Goal: Transaction & Acquisition: Purchase product/service

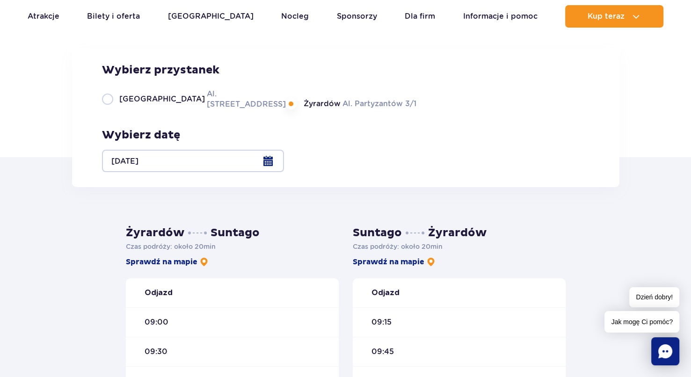
scroll to position [94, 0]
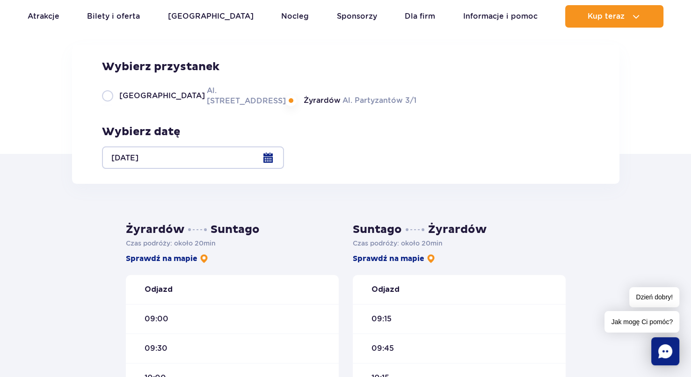
click at [354, 106] on label "Żyrardów Al. Partyzantów 3/1" at bounding box center [351, 101] width 130 height 12
click at [297, 106] on input "Żyrardów Al. Partyzantów 3/1" at bounding box center [291, 105] width 10 height 2
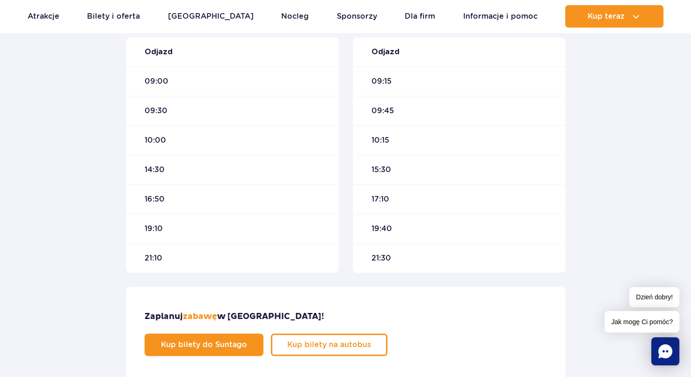
scroll to position [327, 0]
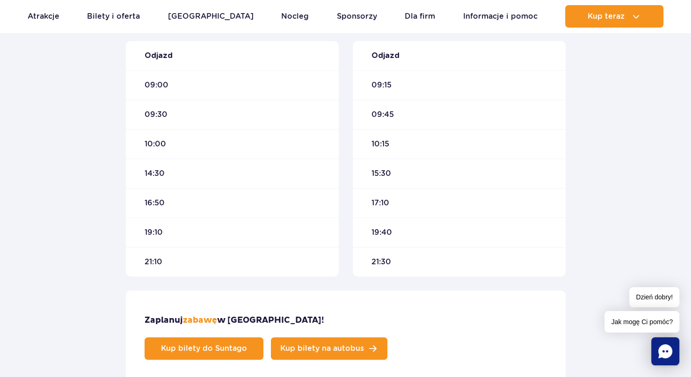
click at [387, 337] on link "Kup bilety na autobus" at bounding box center [329, 348] width 116 height 22
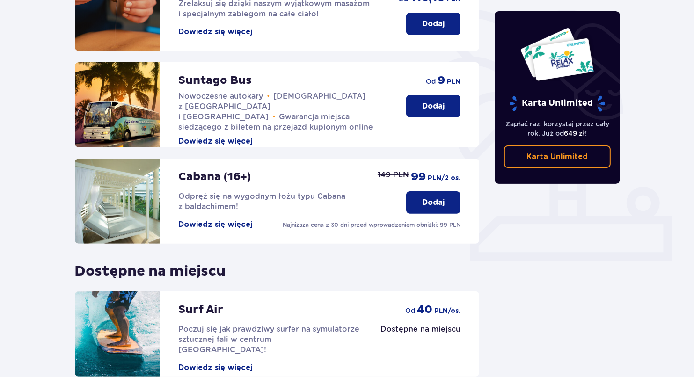
scroll to position [234, 0]
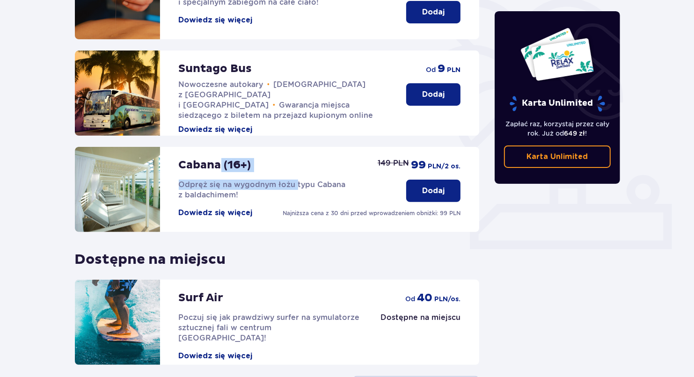
drag, startPoint x: 239, startPoint y: 159, endPoint x: 294, endPoint y: 153, distance: 55.5
click at [294, 153] on div "Cabana (16+) Odpręż się na wygodnym łożu typu Cabana z baldachimem! Dowiedz się…" at bounding box center [283, 182] width 209 height 71
drag, startPoint x: 329, startPoint y: 147, endPoint x: 346, endPoint y: 144, distance: 17.1
click at [330, 147] on div "Cabana (16+) Odpręż się na wygodnym łożu typu Cabana z baldachimem! Dowiedz się…" at bounding box center [283, 182] width 209 height 71
click at [352, 147] on div "Cabana (16+) Odpręż się na wygodnym łożu typu Cabana z baldachimem! Dowiedz się…" at bounding box center [283, 182] width 209 height 71
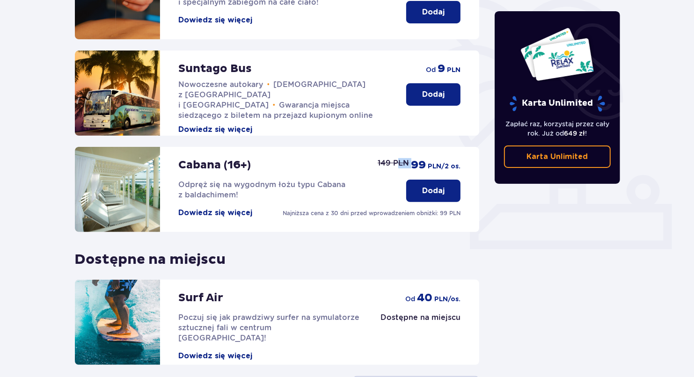
drag, startPoint x: 398, startPoint y: 152, endPoint x: 414, endPoint y: 154, distance: 16.0
click at [414, 158] on div "149 PLN 99 PLN /2 os." at bounding box center [436, 165] width 50 height 14
click at [411, 158] on span "99" at bounding box center [418, 165] width 15 height 14
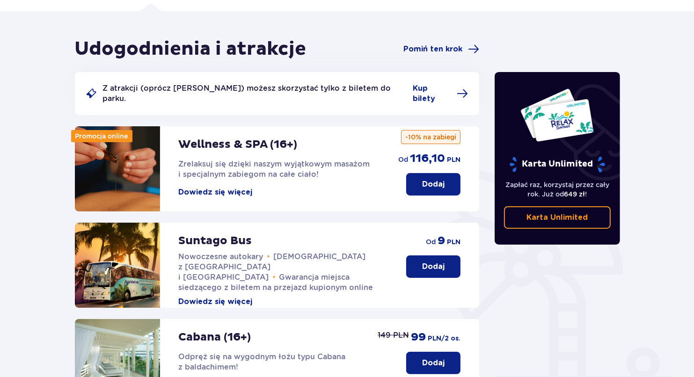
scroll to position [47, 0]
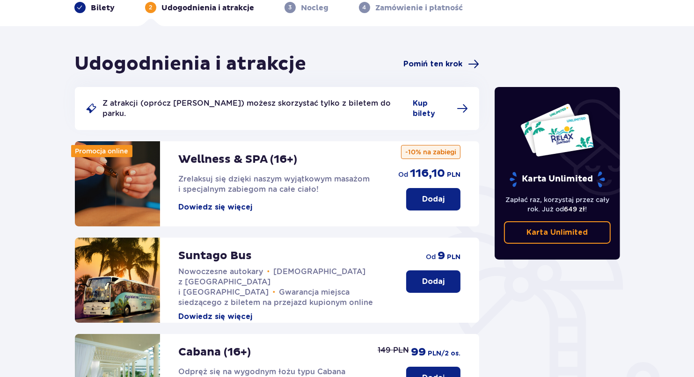
click at [448, 65] on span "Pomiń ten krok" at bounding box center [432, 64] width 59 height 10
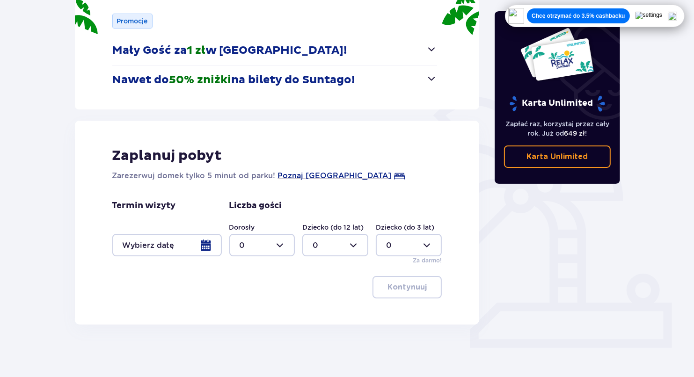
scroll to position [138, 0]
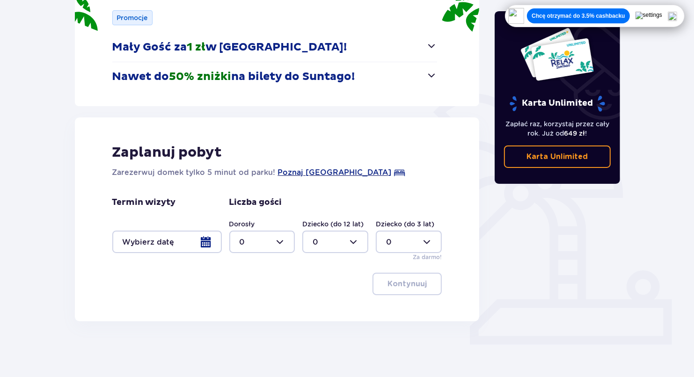
click at [194, 246] on div at bounding box center [166, 242] width 109 height 22
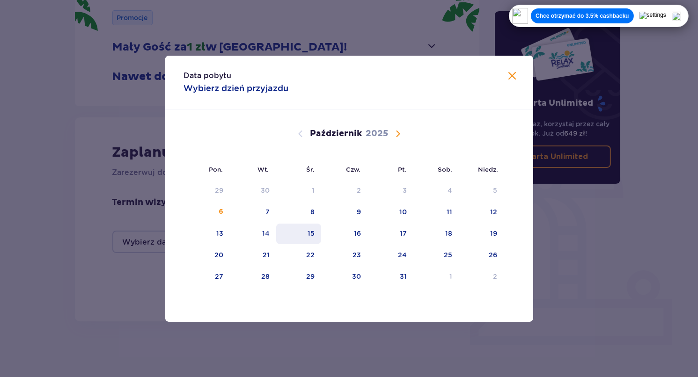
click at [310, 229] on div "15" at bounding box center [310, 233] width 7 height 9
click at [514, 75] on span "Zamknij" at bounding box center [512, 76] width 11 height 11
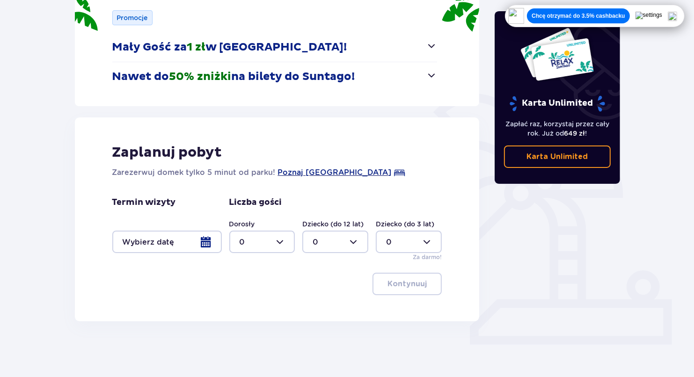
click at [266, 233] on div at bounding box center [262, 242] width 66 height 22
click at [252, 307] on div "2" at bounding box center [262, 310] width 45 height 10
type input "2"
click at [327, 247] on div at bounding box center [335, 242] width 66 height 22
click at [495, 234] on div "Karta Unlimited Zapłać raz, korzystaj przez cały rok. Już od 649 zł ! Karta Unl…" at bounding box center [557, 141] width 140 height 361
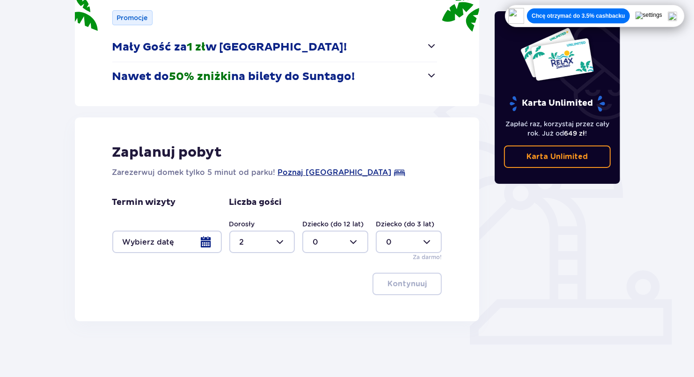
click at [193, 243] on div at bounding box center [166, 242] width 109 height 22
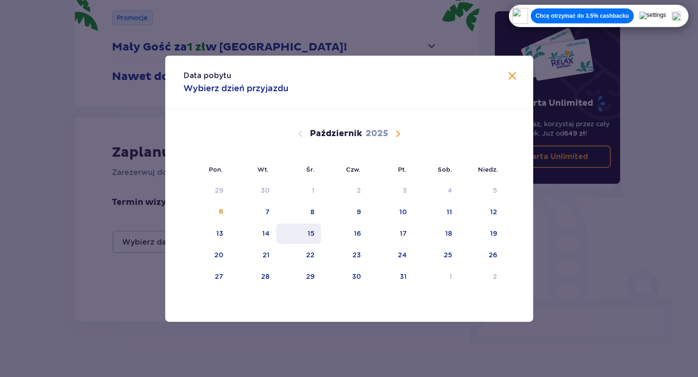
click at [318, 231] on div "15" at bounding box center [298, 234] width 45 height 21
click at [509, 75] on span "Zamknij" at bounding box center [512, 76] width 11 height 11
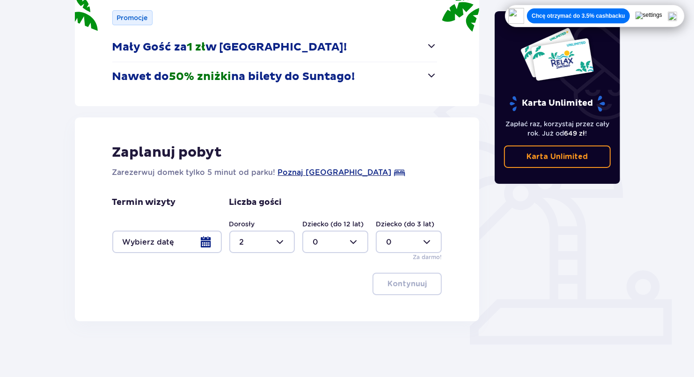
click at [204, 241] on div at bounding box center [166, 242] width 109 height 22
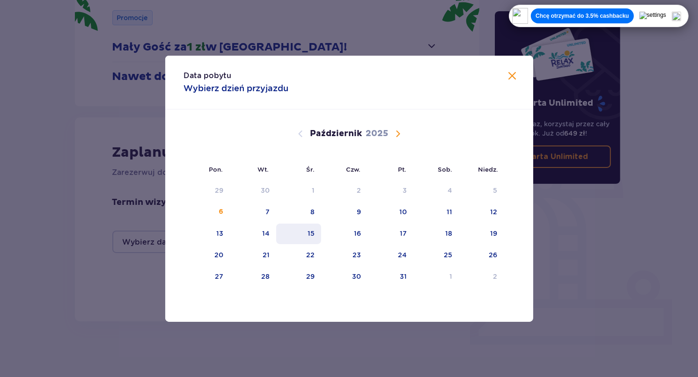
click at [308, 233] on div "15" at bounding box center [310, 233] width 7 height 9
click at [514, 71] on span "Zamknij" at bounding box center [512, 76] width 11 height 11
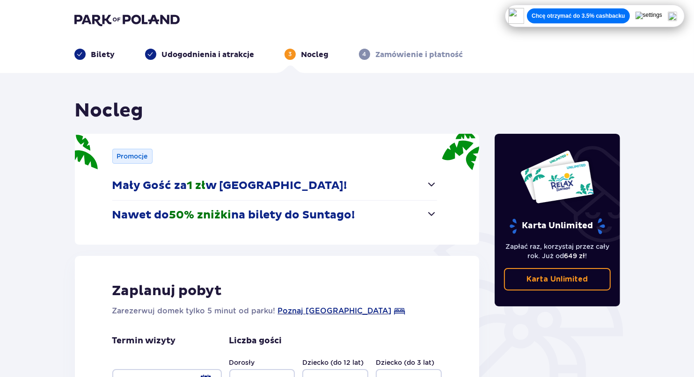
click at [232, 56] on p "Udogodnienia i atrakcje" at bounding box center [208, 55] width 93 height 10
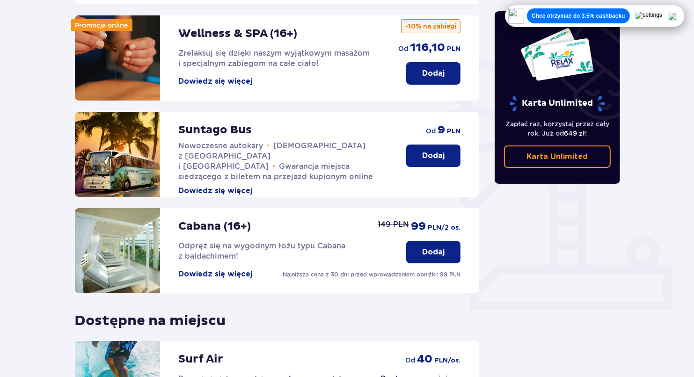
scroll to position [187, 0]
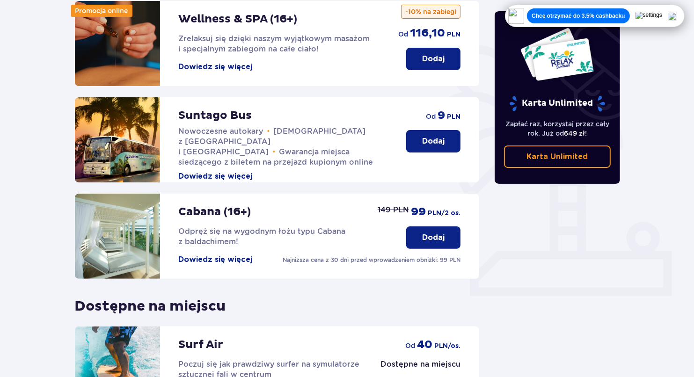
click at [429, 226] on button "Dodaj" at bounding box center [433, 237] width 54 height 22
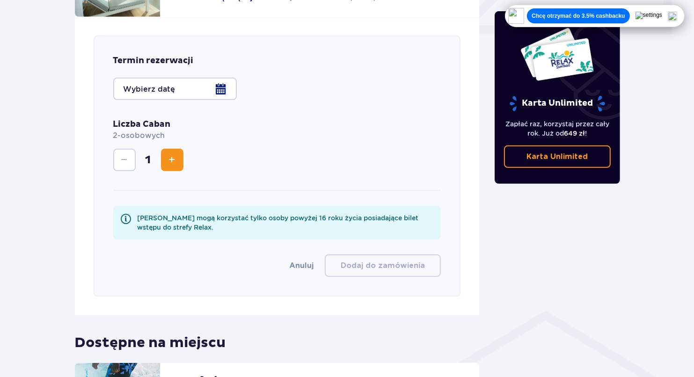
scroll to position [464, 0]
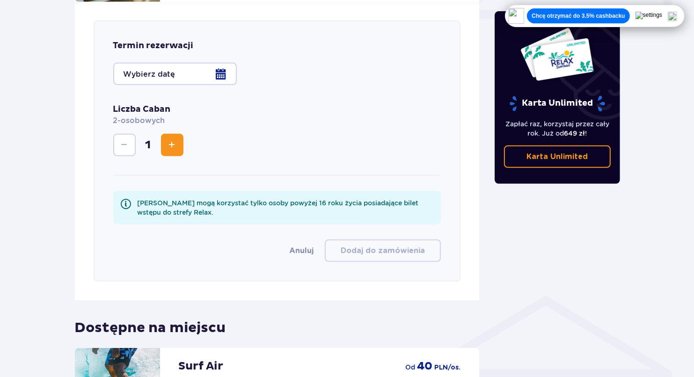
click at [141, 72] on div at bounding box center [175, 74] width 124 height 22
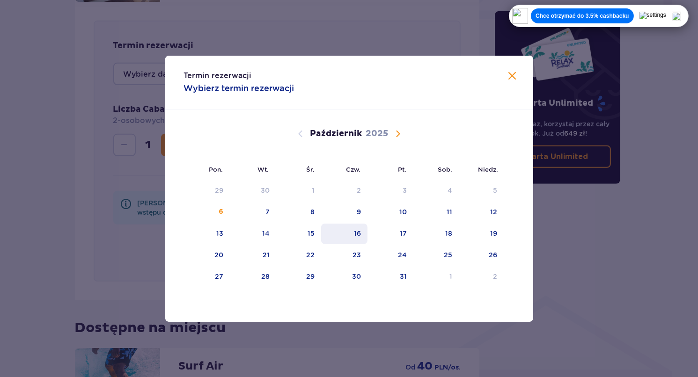
click at [358, 232] on div "16" at bounding box center [357, 233] width 7 height 9
type input "16.10.2025 (Czw.)"
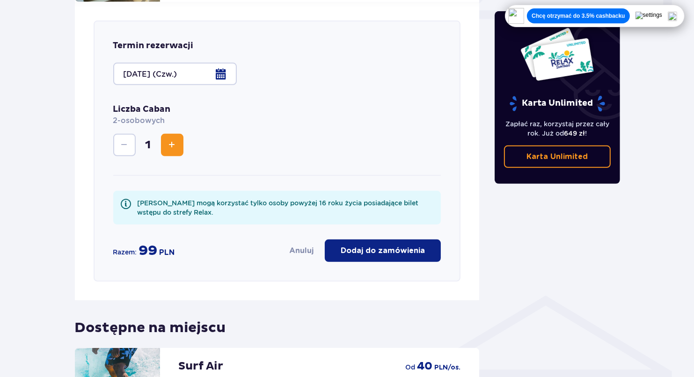
click at [351, 246] on p "Dodaj do zamówienia" at bounding box center [383, 251] width 84 height 10
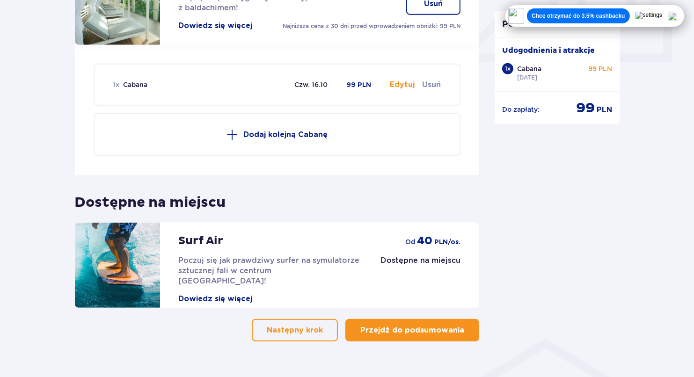
click at [405, 319] on button "Przejdź do podsumowania" at bounding box center [412, 330] width 134 height 22
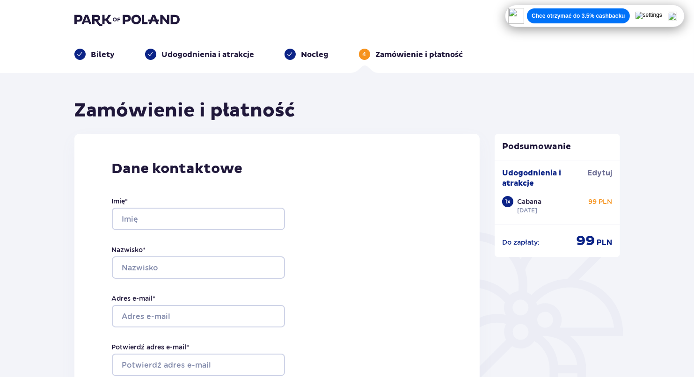
click at [102, 54] on p "Bilety" at bounding box center [103, 55] width 24 height 10
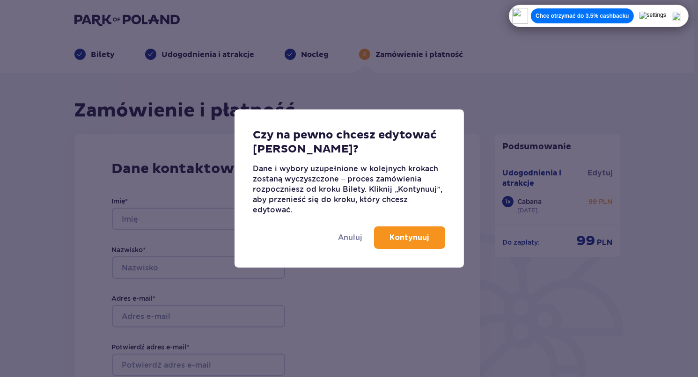
click at [419, 238] on p "Kontynuuj" at bounding box center [409, 238] width 39 height 10
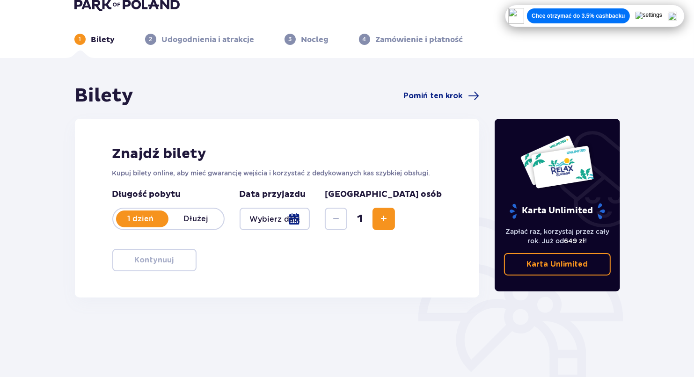
scroll to position [6, 0]
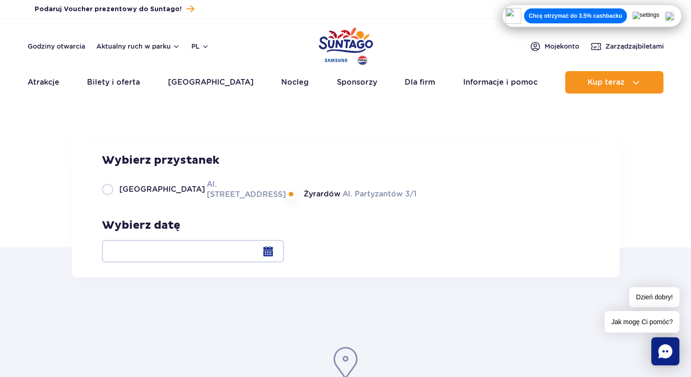
click at [284, 251] on div at bounding box center [193, 251] width 182 height 22
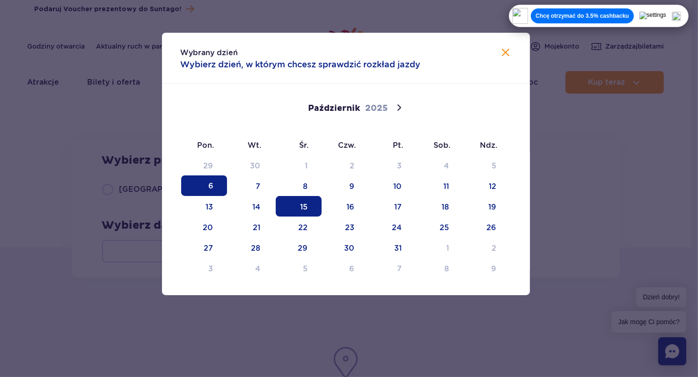
click at [308, 206] on span "15" at bounding box center [299, 206] width 46 height 21
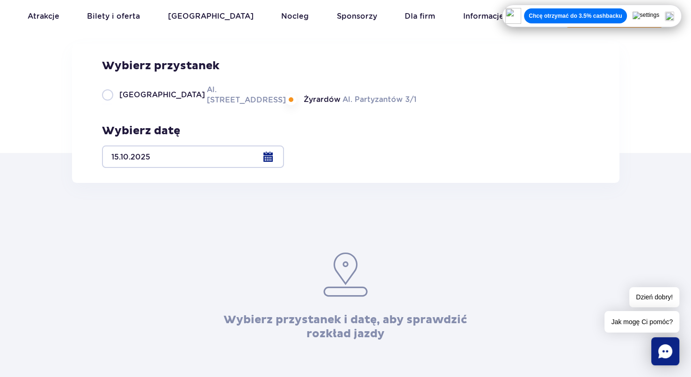
scroll to position [94, 0]
click at [298, 106] on label "Żyrardów Al. Partyzantów 3/1" at bounding box center [351, 101] width 130 height 12
click at [297, 106] on input "Żyrardów Al. Partyzantów 3/1" at bounding box center [291, 105] width 10 height 2
click at [301, 106] on label "Żyrardów Al. Partyzantów 3/1" at bounding box center [351, 101] width 130 height 12
click at [297, 106] on input "Żyrardów Al. Partyzantów 3/1" at bounding box center [291, 105] width 10 height 2
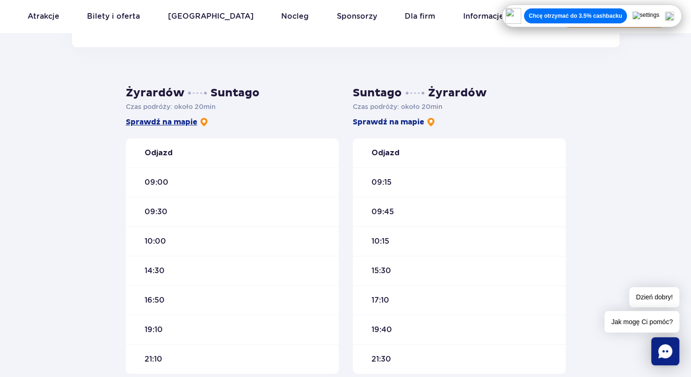
scroll to position [234, 0]
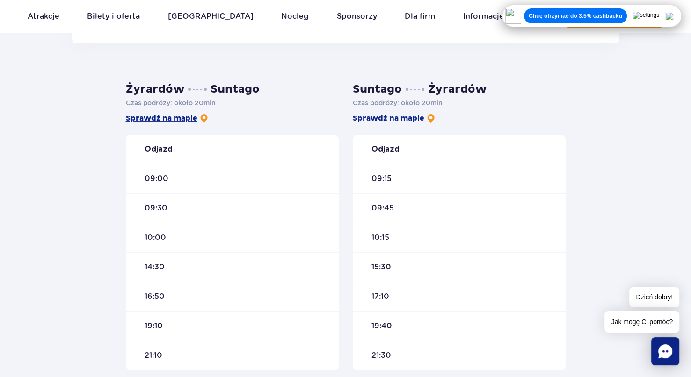
click at [183, 119] on link "Sprawdź na mapie" at bounding box center [167, 118] width 83 height 10
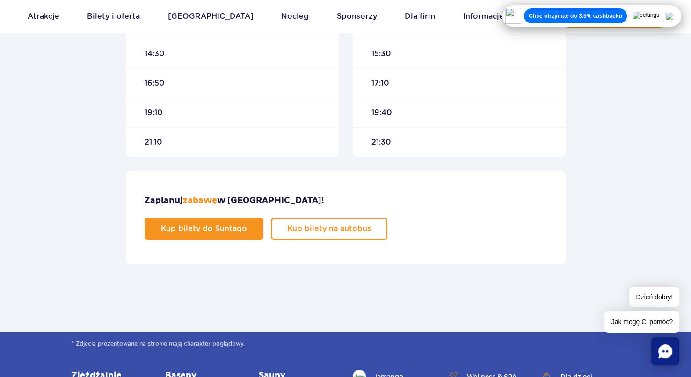
scroll to position [468, 0]
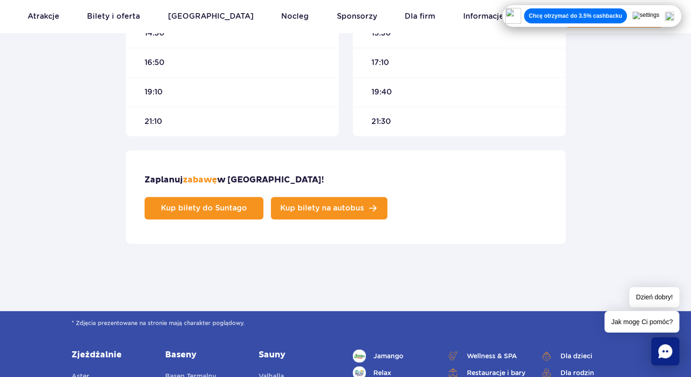
click at [364, 204] on span "Kup bilety na autobus" at bounding box center [322, 207] width 84 height 7
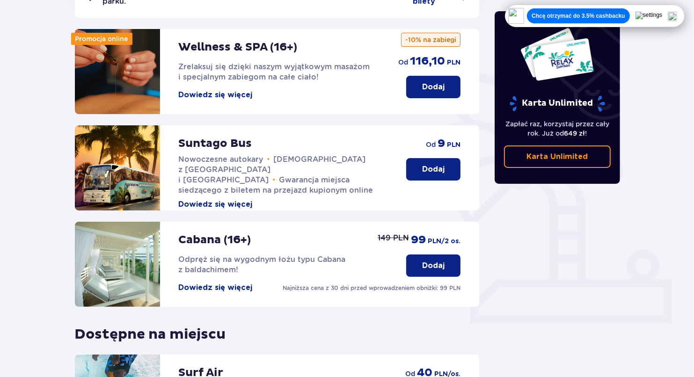
scroll to position [234, 0]
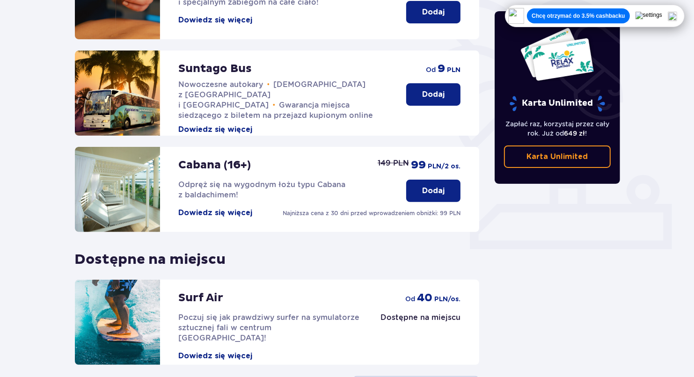
click at [429, 186] on p "Dodaj" at bounding box center [433, 191] width 22 height 10
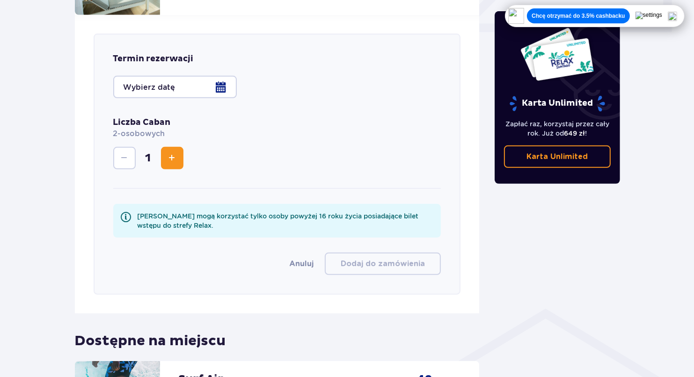
scroll to position [464, 0]
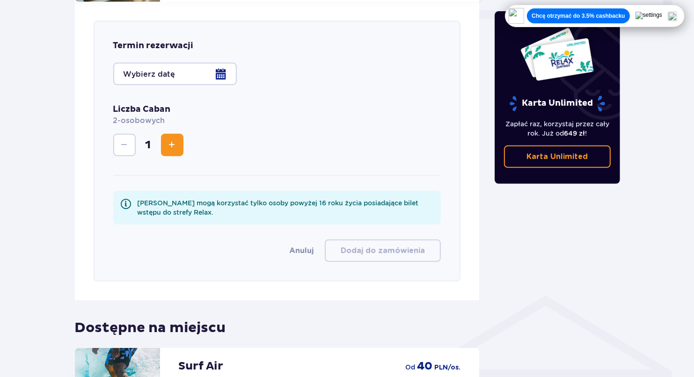
click at [161, 78] on div "Termin rezerwacji Liczba Caban 2-osobowych 1 [PERSON_NAME] mogą korzystać tylko…" at bounding box center [277, 151] width 367 height 261
click at [182, 71] on div at bounding box center [175, 74] width 124 height 22
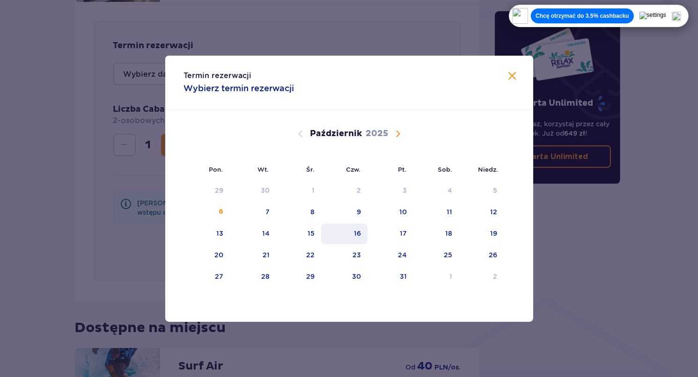
click at [355, 231] on div "16" at bounding box center [357, 233] width 7 height 9
type input "[DATE] (Czw.)"
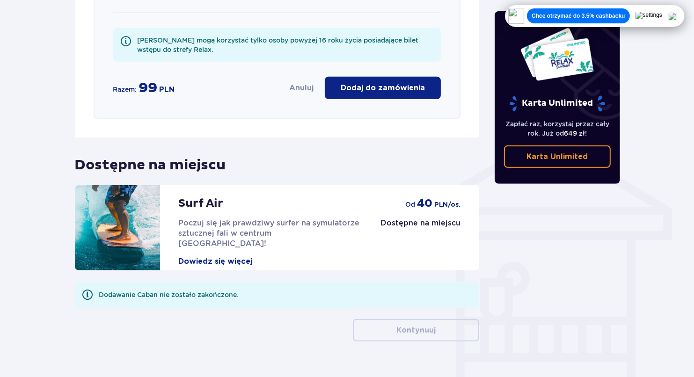
scroll to position [638, 0]
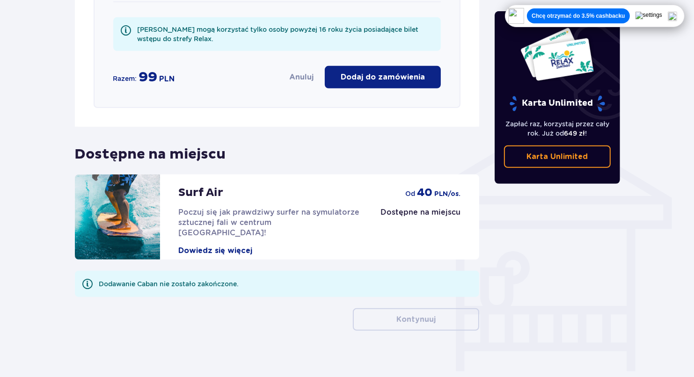
click at [404, 72] on p "Dodaj do zamówienia" at bounding box center [383, 77] width 84 height 10
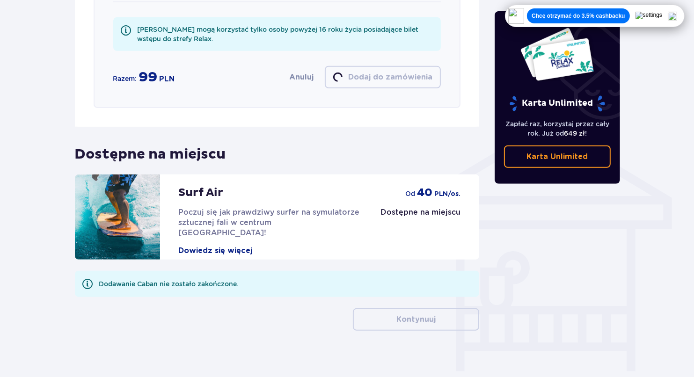
scroll to position [432, 0]
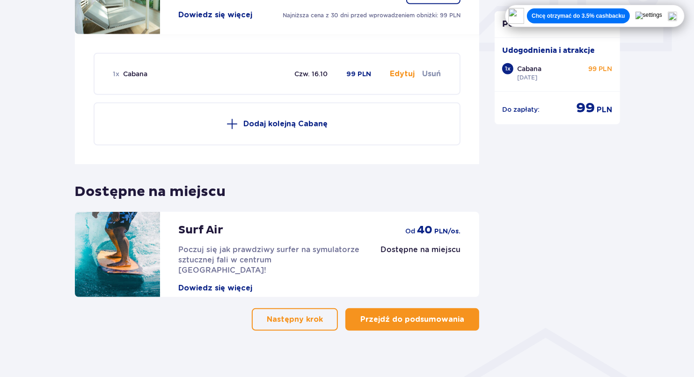
click at [320, 311] on button "Następny krok" at bounding box center [295, 319] width 86 height 22
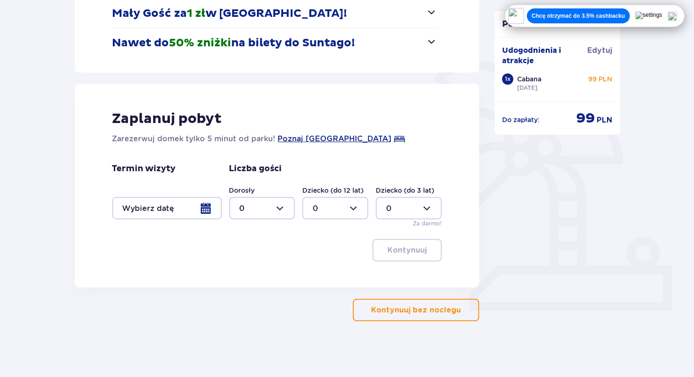
click at [415, 307] on p "Kontynuuj bez noclegu" at bounding box center [416, 310] width 90 height 10
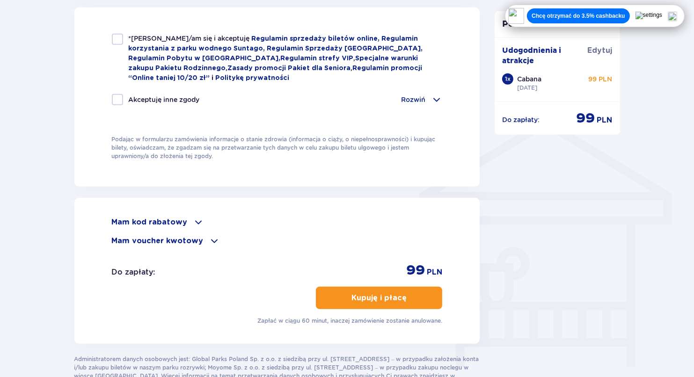
scroll to position [655, 0]
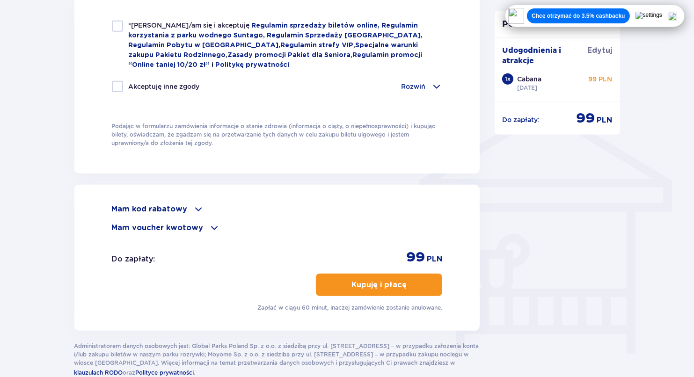
click at [182, 210] on p "Mam kod rabatowy" at bounding box center [150, 209] width 76 height 10
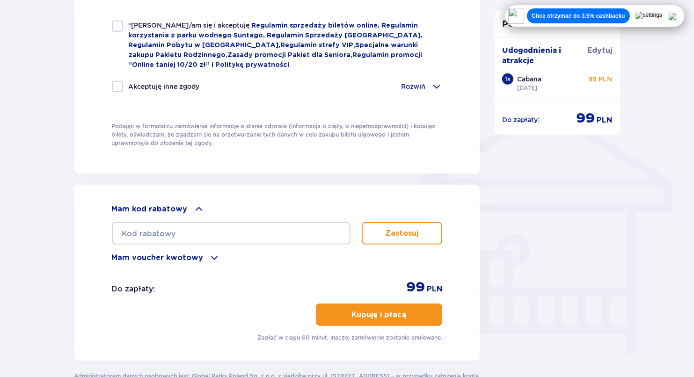
click at [177, 253] on p "Mam voucher kwotowy" at bounding box center [158, 258] width 92 height 10
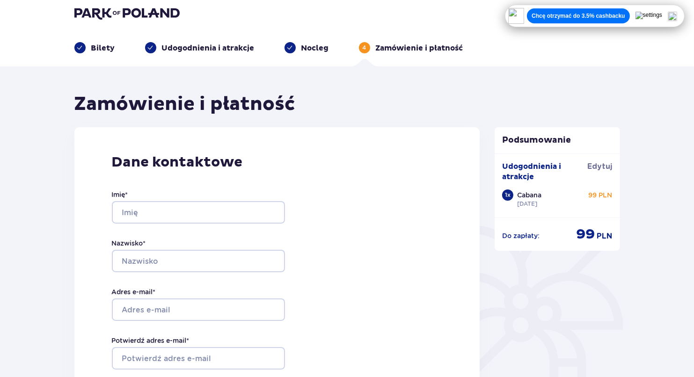
scroll to position [0, 0]
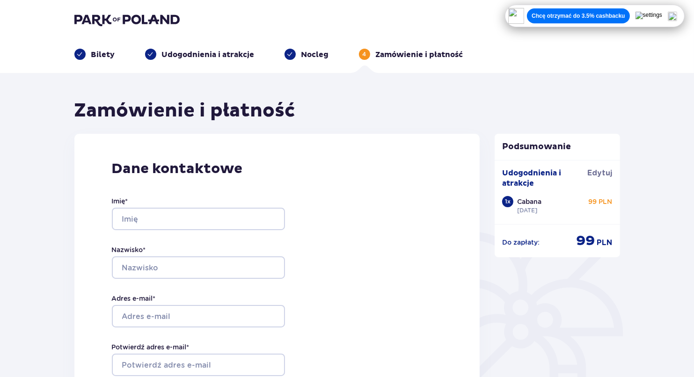
click at [222, 57] on p "Udogodnienia i atrakcje" at bounding box center [208, 55] width 93 height 10
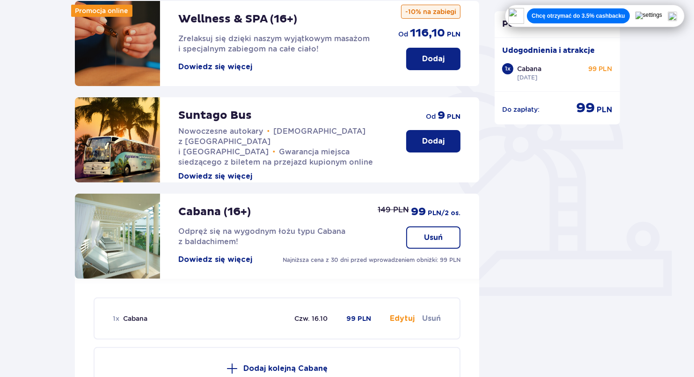
click at [433, 130] on button "Dodaj" at bounding box center [433, 141] width 54 height 22
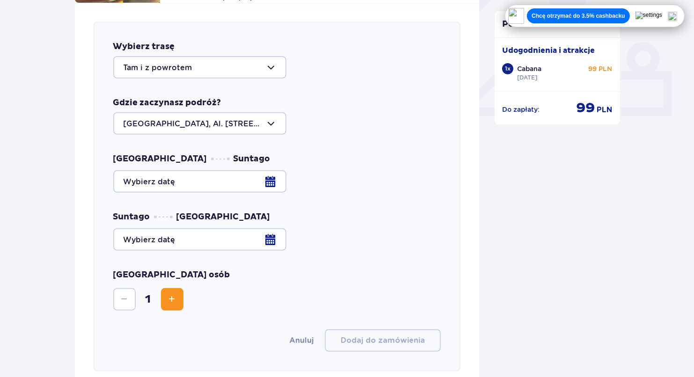
scroll to position [368, 0]
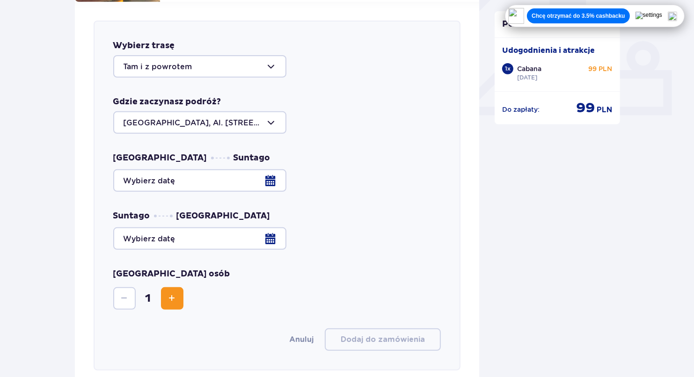
click at [201, 59] on div at bounding box center [199, 66] width 173 height 22
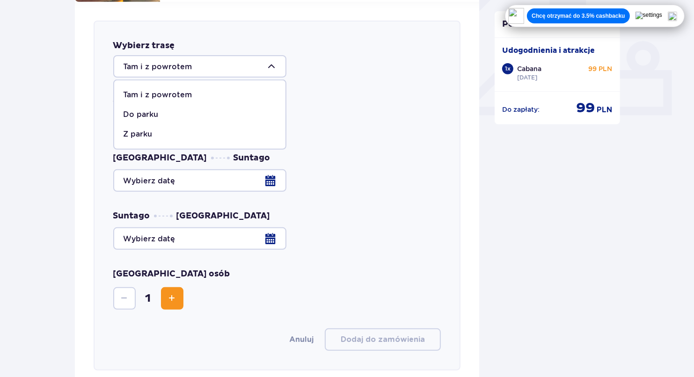
click at [172, 90] on p "Tam i z powrotem" at bounding box center [158, 95] width 69 height 10
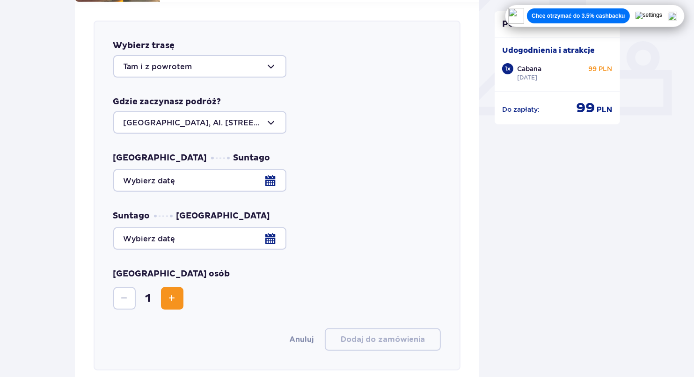
click at [225, 113] on div at bounding box center [199, 122] width 173 height 22
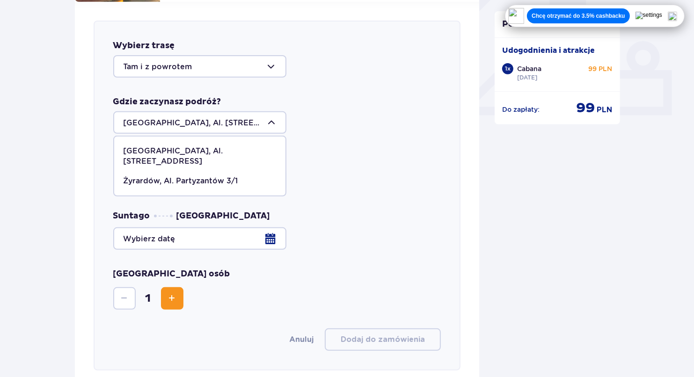
click at [204, 176] on p "Żyrardów, Al. Partyzantów 3/1" at bounding box center [181, 181] width 115 height 10
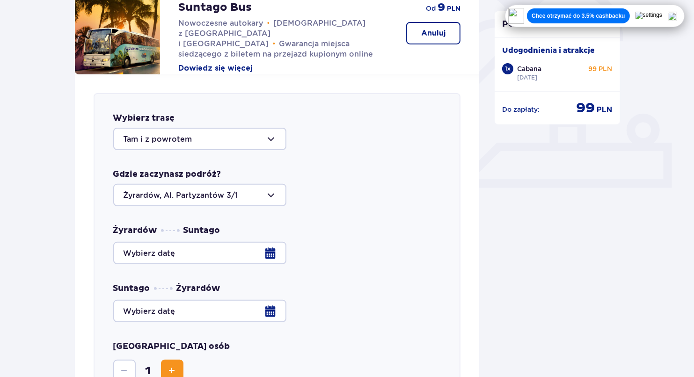
scroll to position [274, 0]
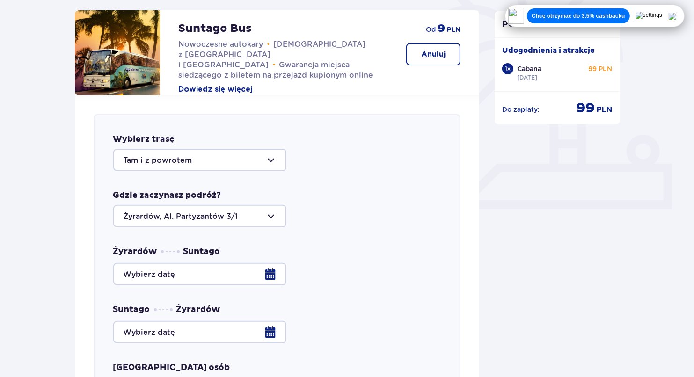
click at [200, 149] on div at bounding box center [199, 160] width 173 height 22
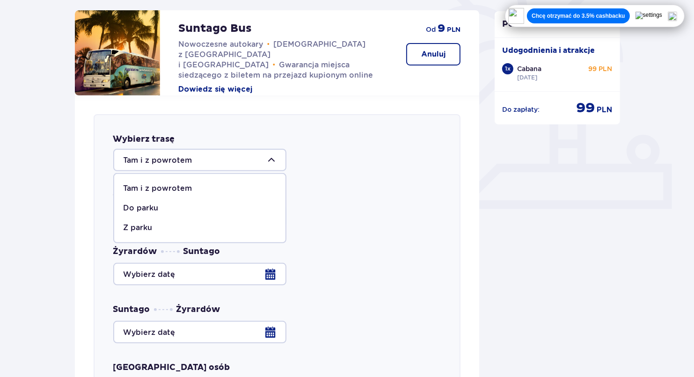
click at [150, 203] on p "Do parku" at bounding box center [141, 208] width 35 height 10
type input "Warszawa, Al. Jerozolimskie 56"
type input "Do parku"
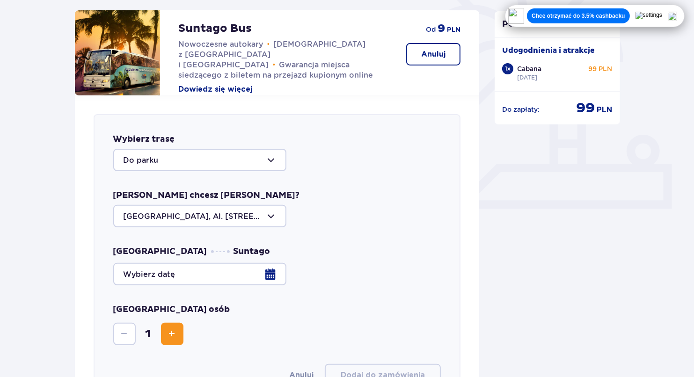
click at [228, 205] on div at bounding box center [199, 216] width 173 height 22
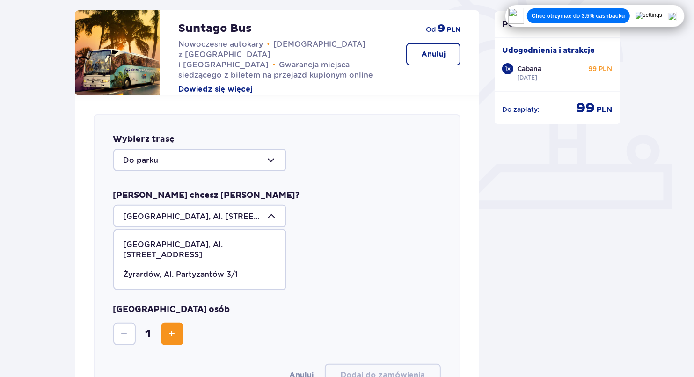
click at [179, 269] on p "Żyrardów, Al. Partyzantów 3/1" at bounding box center [181, 274] width 115 height 10
type input "Żyrardów, Al. Partyzantów 3/1"
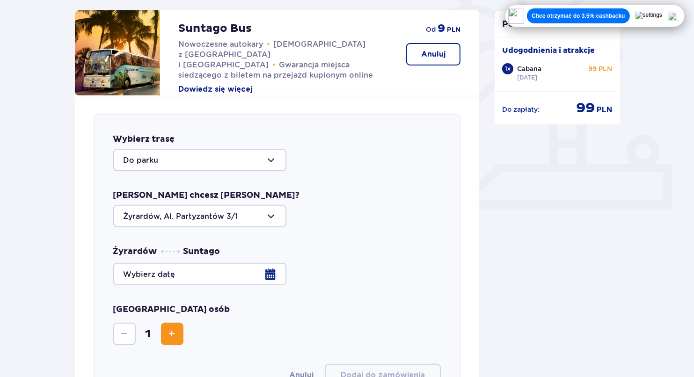
click at [199, 267] on div at bounding box center [277, 274] width 328 height 22
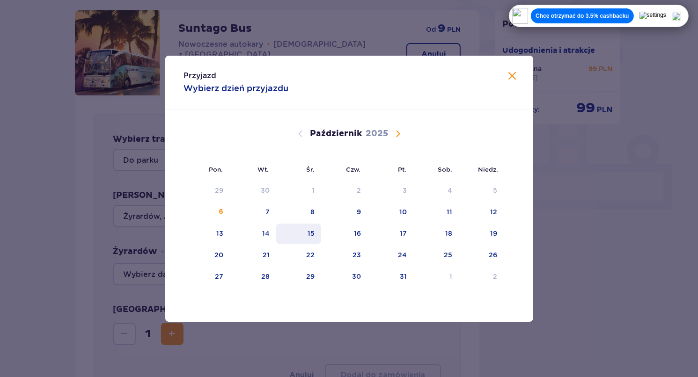
click at [308, 233] on div "15" at bounding box center [298, 234] width 45 height 21
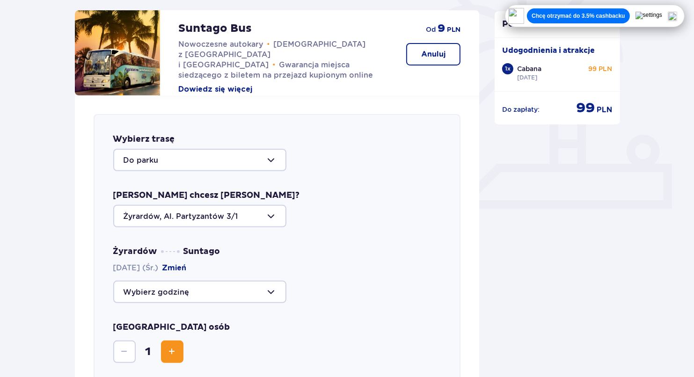
click at [179, 283] on div at bounding box center [199, 292] width 173 height 22
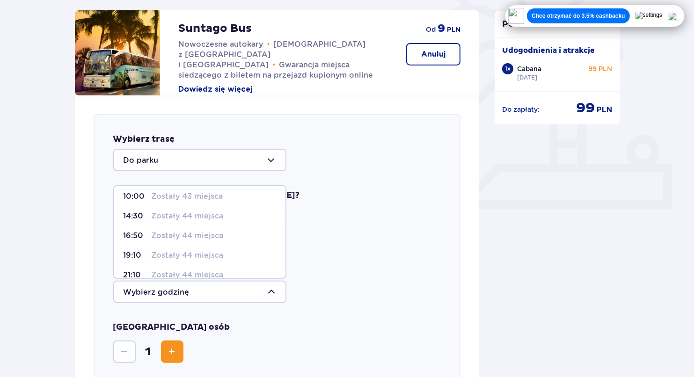
scroll to position [47, 0]
click at [179, 227] on p "Zostały 44 miejsca" at bounding box center [188, 232] width 72 height 10
type input "16:50"
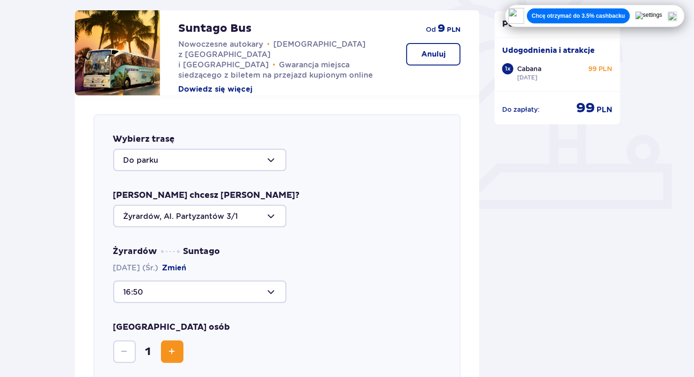
scroll to position [321, 0]
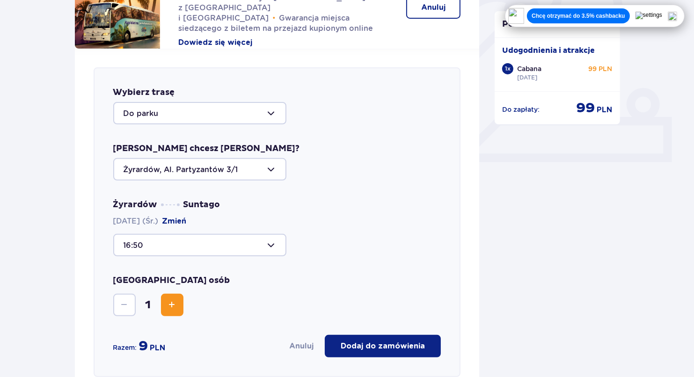
click at [174, 299] on span "Zwiększ" at bounding box center [172, 304] width 11 height 11
click at [183, 112] on div at bounding box center [199, 113] width 173 height 22
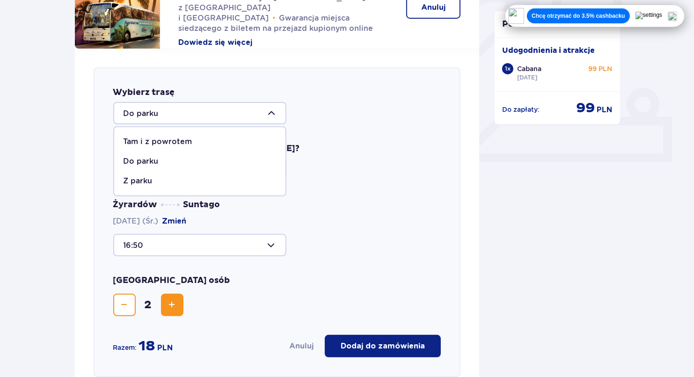
click at [145, 176] on p "Z parku" at bounding box center [138, 181] width 29 height 10
type input "Warszawa, Al. Jerozolimskie 56"
type input "Z parku"
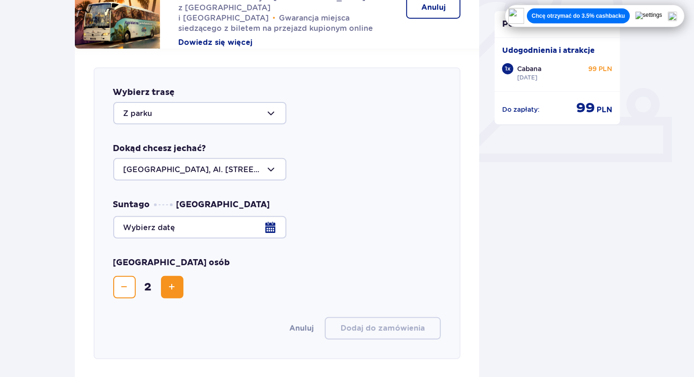
click at [204, 162] on div at bounding box center [199, 169] width 173 height 22
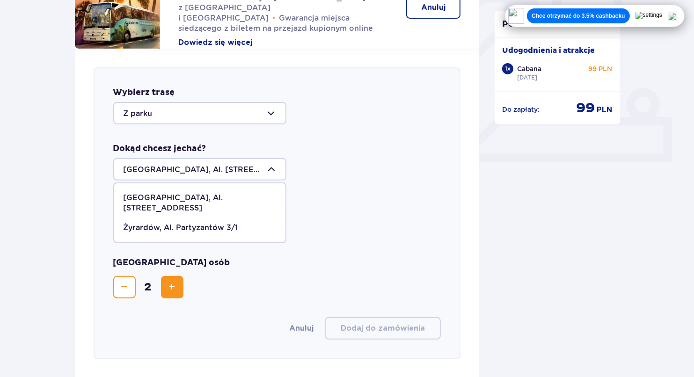
click at [398, 143] on div "Dokąd chcesz jechać? Warszawa, Al. Jerozolimskie 56 Warszawa, Al. Jerozolimskie…" at bounding box center [277, 161] width 328 height 37
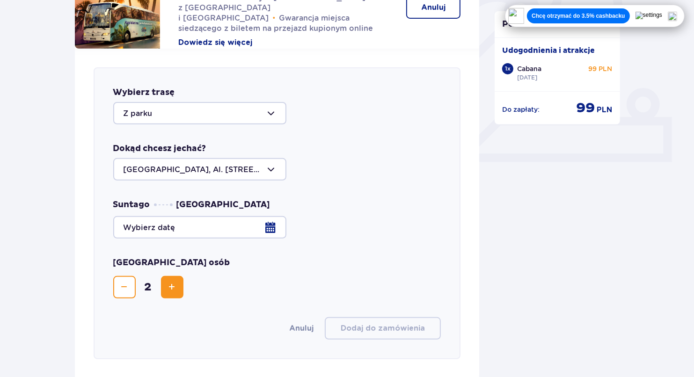
click at [142, 221] on div at bounding box center [277, 227] width 328 height 22
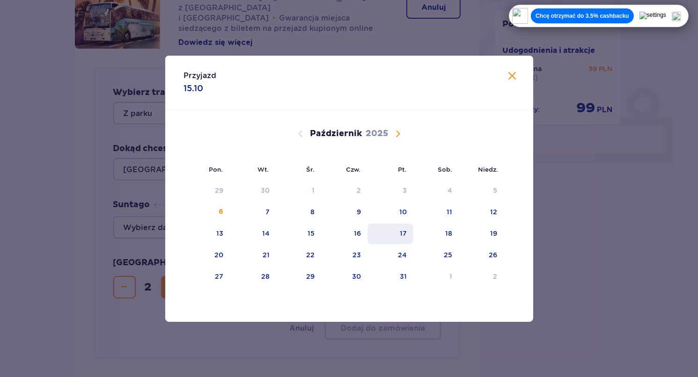
click at [399, 230] on div "17" at bounding box center [390, 234] width 46 height 21
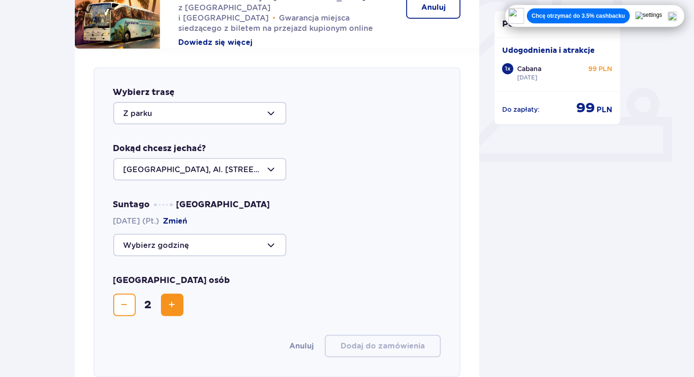
click at [194, 235] on div at bounding box center [199, 245] width 173 height 22
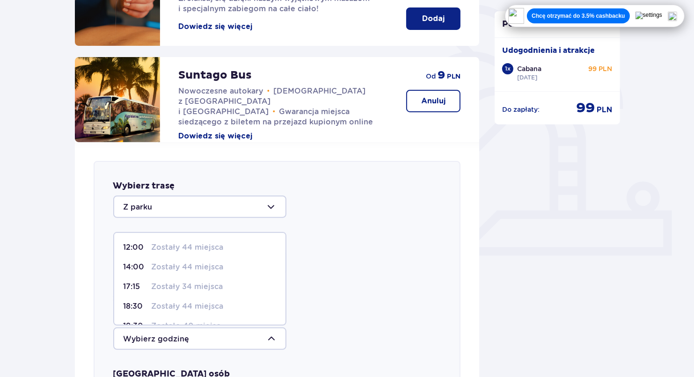
click at [334, 207] on div "Z parku" at bounding box center [277, 207] width 328 height 22
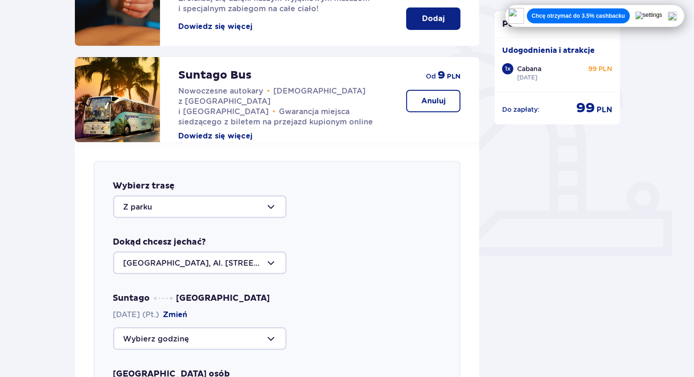
click at [220, 333] on div at bounding box center [199, 338] width 173 height 22
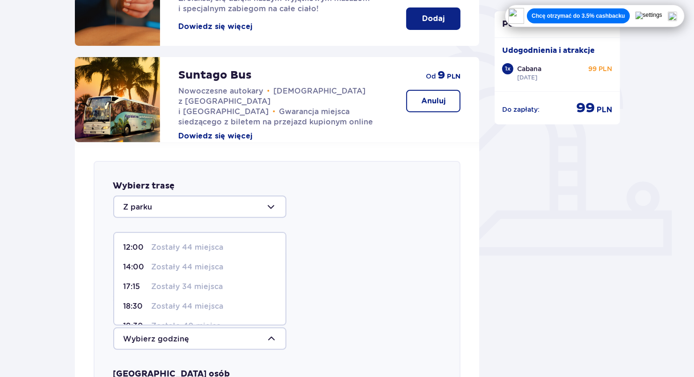
click at [227, 242] on div "12:00 Zostały 44 miejsca" at bounding box center [200, 247] width 153 height 10
type input "12:00"
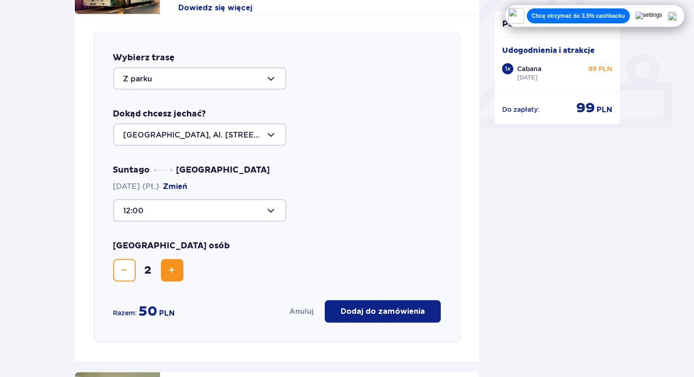
scroll to position [281, 0]
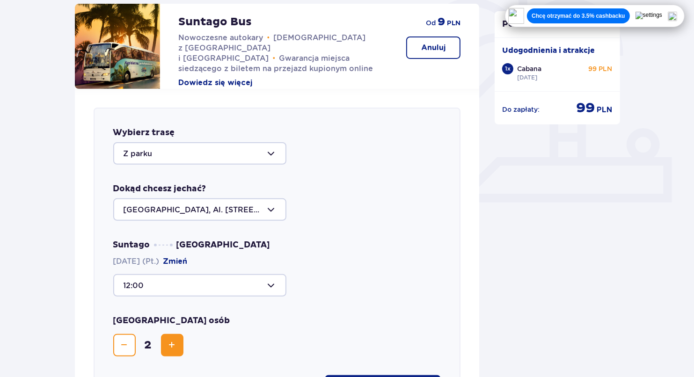
click at [190, 278] on div at bounding box center [199, 285] width 173 height 22
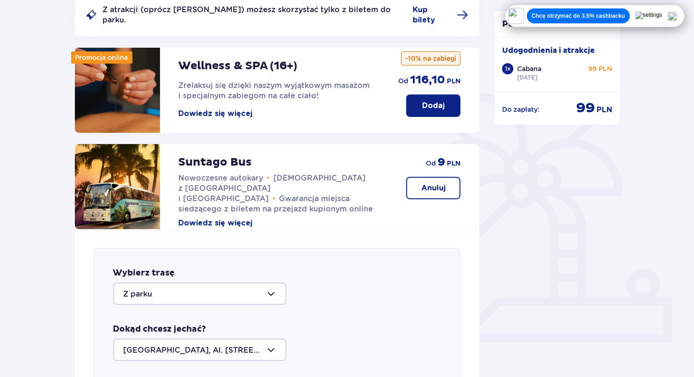
drag, startPoint x: 445, startPoint y: 264, endPoint x: 364, endPoint y: 258, distance: 80.7
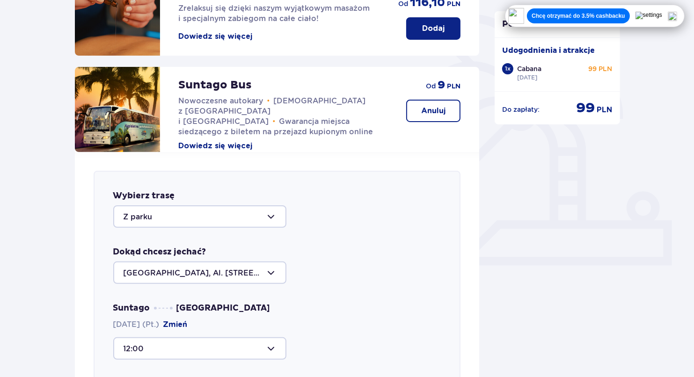
scroll to position [234, 0]
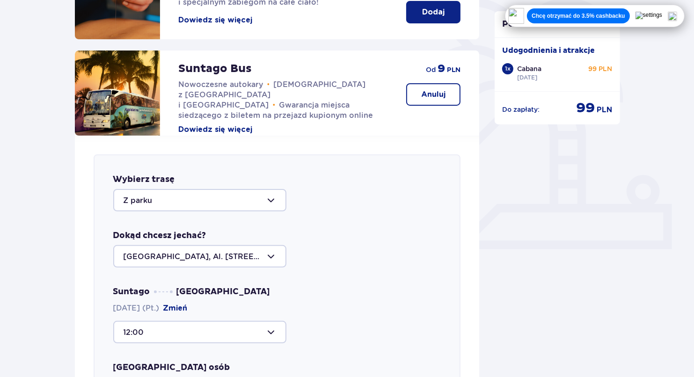
click at [205, 250] on div at bounding box center [199, 256] width 173 height 22
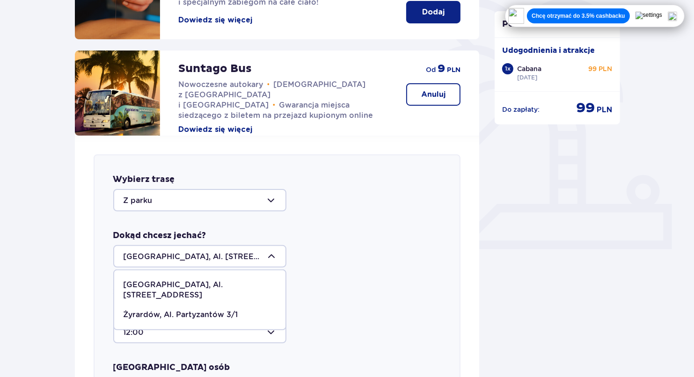
click at [205, 250] on div at bounding box center [199, 256] width 173 height 22
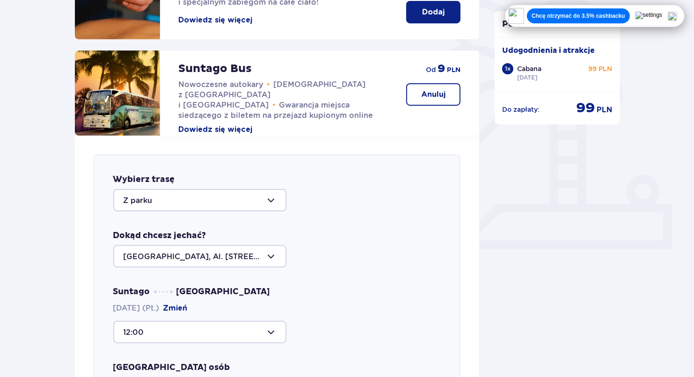
click at [218, 189] on div at bounding box center [199, 200] width 173 height 22
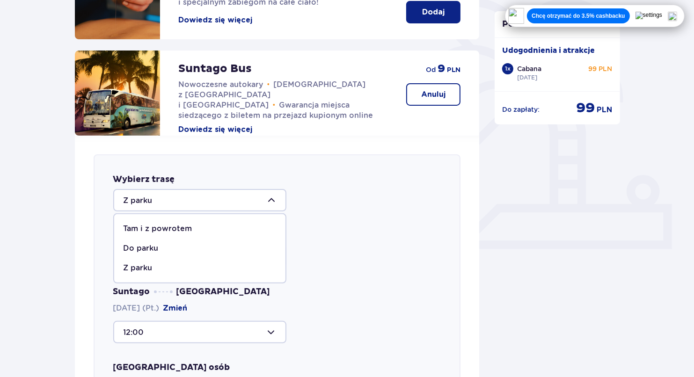
click at [206, 224] on div "Tam i z powrotem" at bounding box center [200, 229] width 153 height 10
type input "Tam i z powrotem"
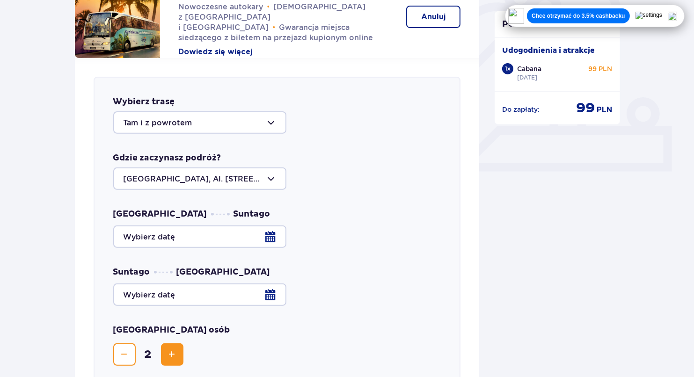
scroll to position [327, 0]
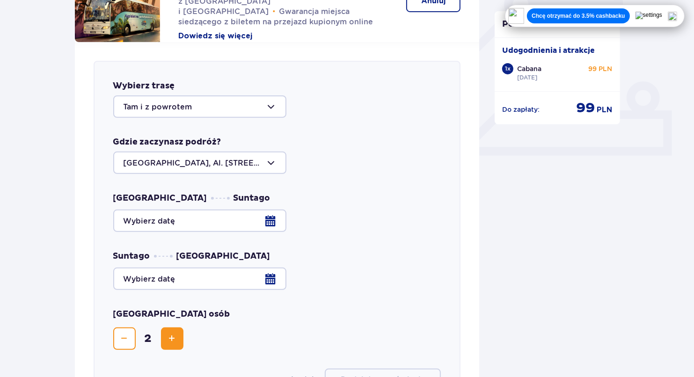
click at [179, 161] on div at bounding box center [199, 163] width 173 height 22
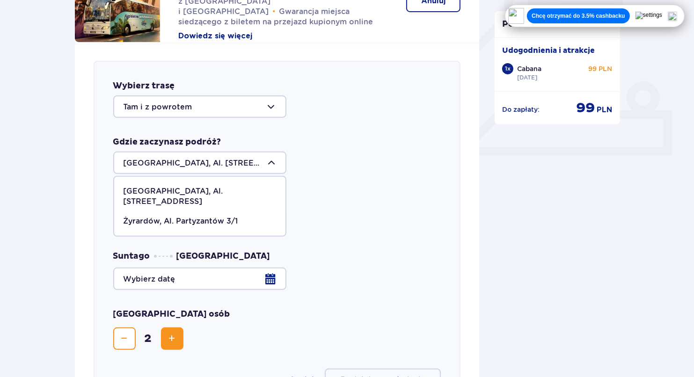
click at [189, 152] on div at bounding box center [199, 163] width 173 height 22
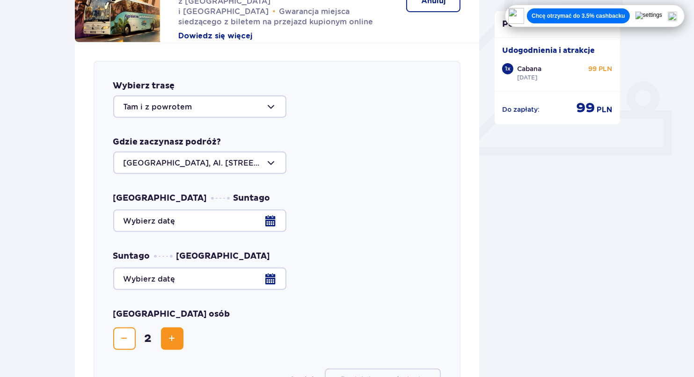
click at [233, 110] on div "Wybierz trasę Tam i z powrotem Gdzie zaczynasz podróż? Warszawa, Al. Jerozolims…" at bounding box center [277, 236] width 367 height 350
click at [257, 95] on div at bounding box center [199, 106] width 173 height 22
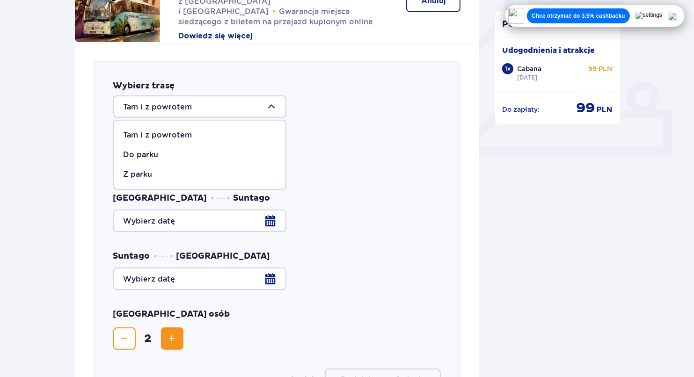
click at [257, 95] on div at bounding box center [199, 106] width 173 height 22
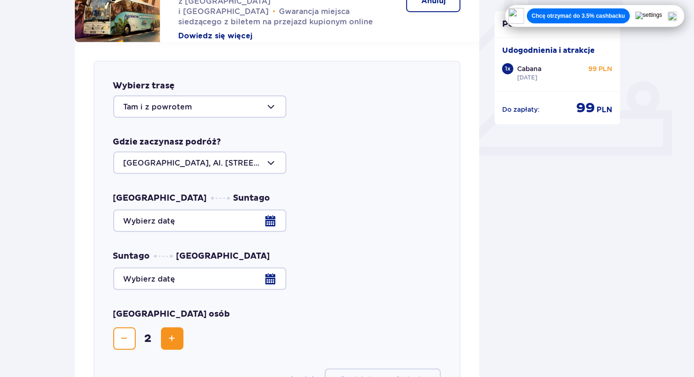
click at [208, 212] on div at bounding box center [277, 221] width 328 height 22
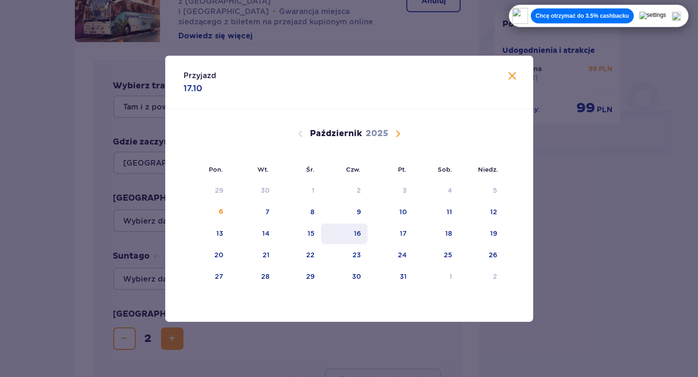
click at [363, 229] on div "16" at bounding box center [344, 234] width 46 height 21
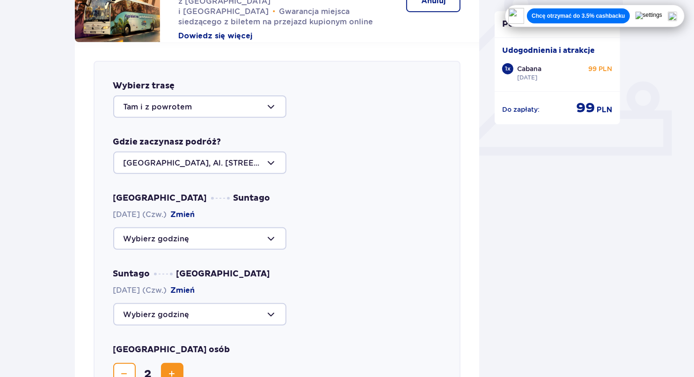
click at [181, 227] on div at bounding box center [199, 238] width 173 height 22
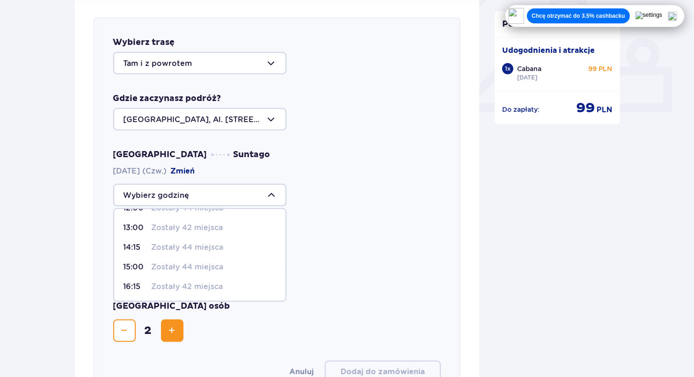
scroll to position [374, 0]
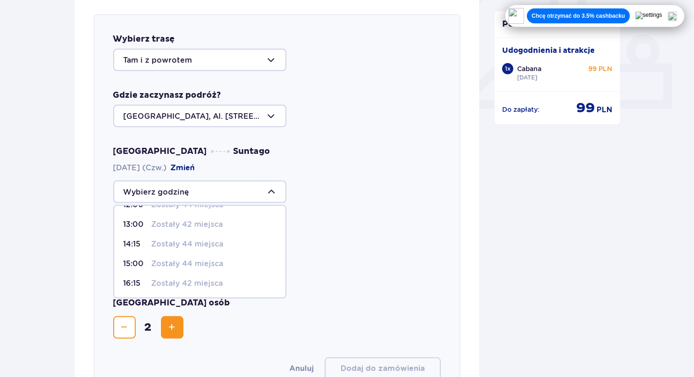
click at [181, 278] on p "Zostały 42 miejsca" at bounding box center [188, 283] width 72 height 10
type input "16:15"
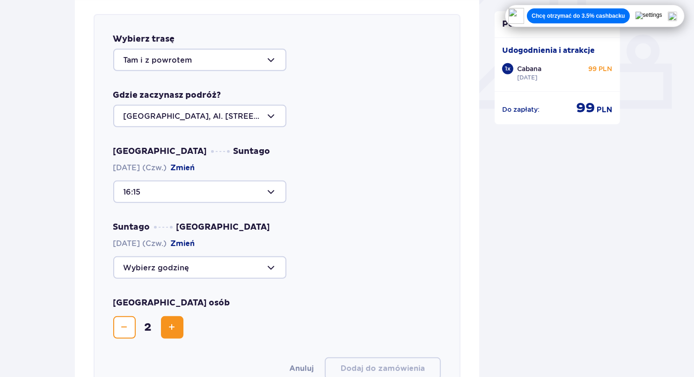
click at [179, 258] on div at bounding box center [199, 267] width 173 height 22
click at [241, 222] on div "Suntago Warszawa 16.10.2025 (Czw.) Zmień" at bounding box center [277, 250] width 328 height 57
click at [195, 239] on button "Zmień" at bounding box center [183, 244] width 24 height 10
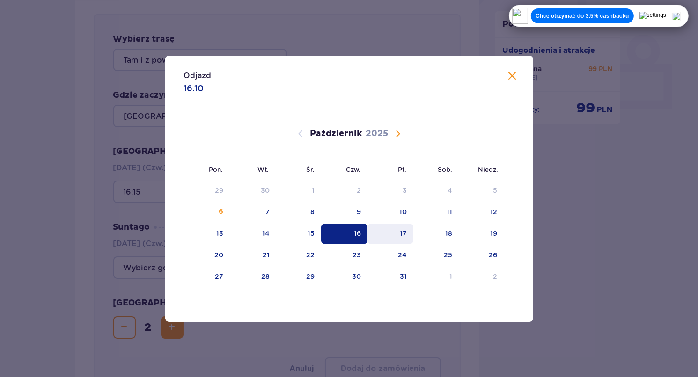
click at [406, 225] on div "17" at bounding box center [390, 234] width 46 height 21
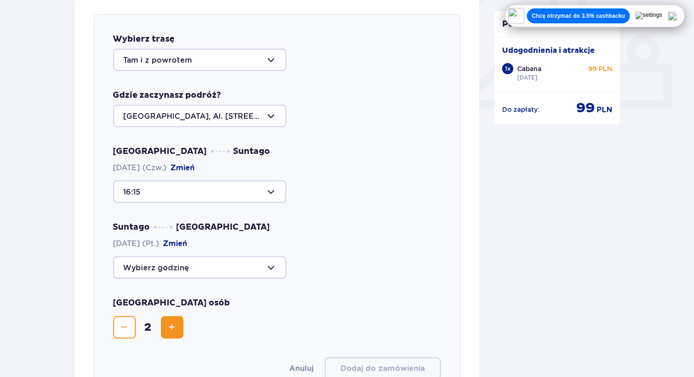
click at [238, 256] on div at bounding box center [199, 267] width 173 height 22
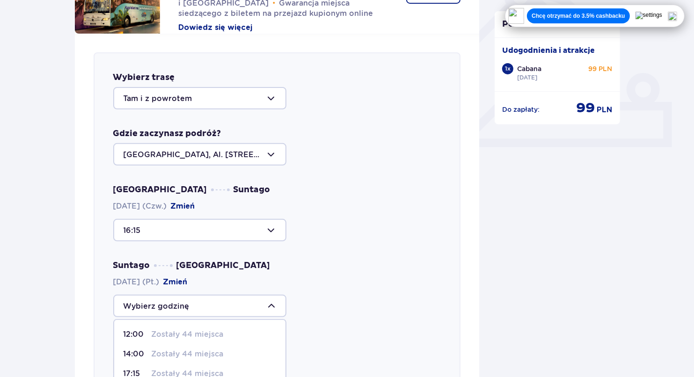
scroll to position [327, 0]
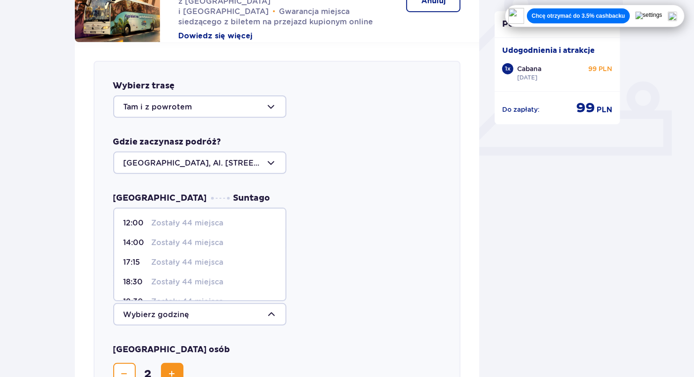
click at [173, 218] on p "Zostały 44 miejsca" at bounding box center [188, 223] width 72 height 10
type input "12:00"
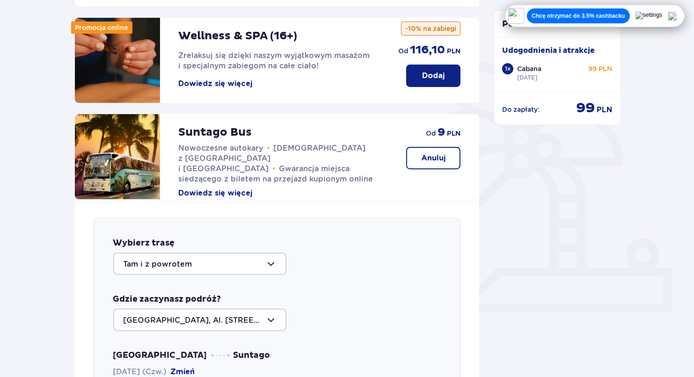
scroll to position [281, 0]
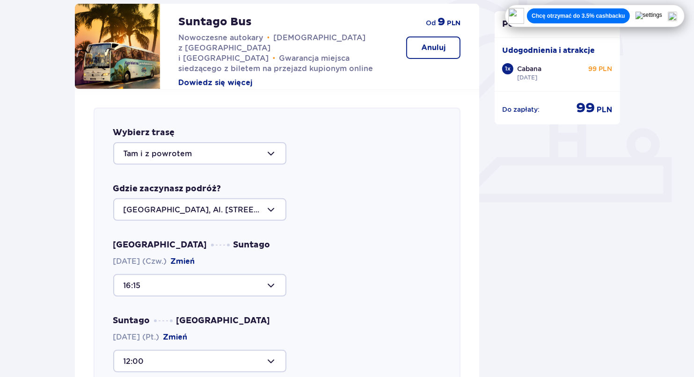
click at [247, 199] on div at bounding box center [199, 209] width 173 height 22
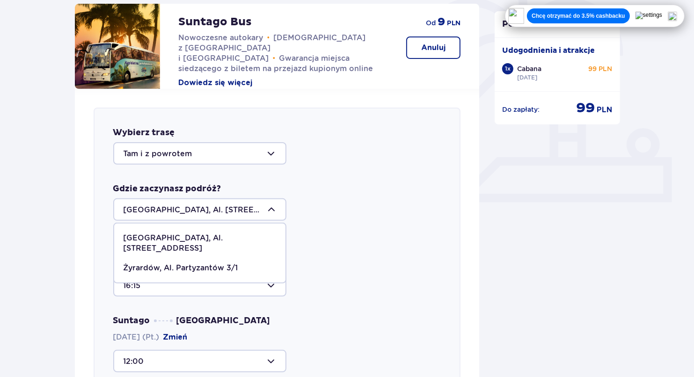
click at [228, 263] on p "Żyrardów, Al. Partyzantów 3/1" at bounding box center [181, 268] width 115 height 10
type input "Żyrardów, Al. Partyzantów 3/1"
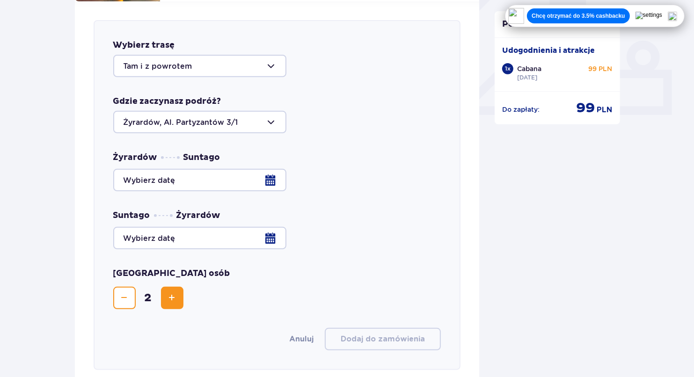
scroll to position [374, 0]
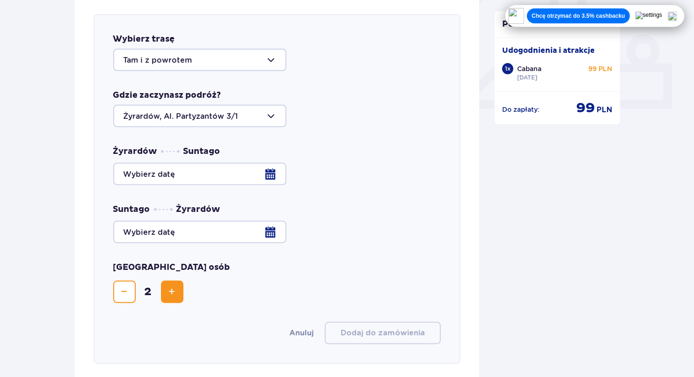
click at [269, 163] on div at bounding box center [277, 174] width 328 height 22
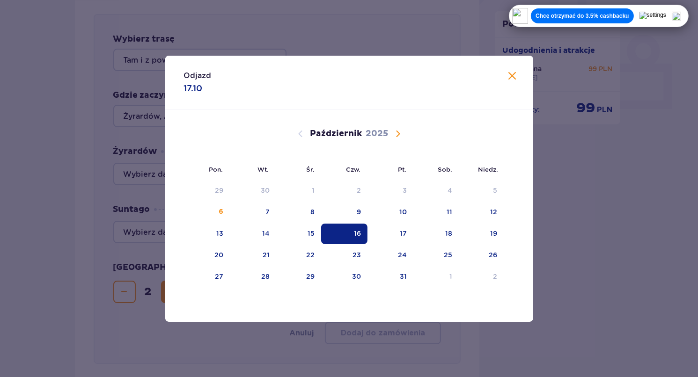
click at [345, 237] on div "16" at bounding box center [344, 234] width 46 height 21
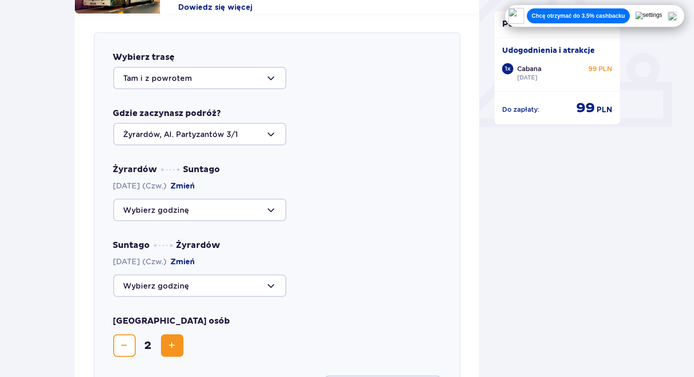
scroll to position [327, 0]
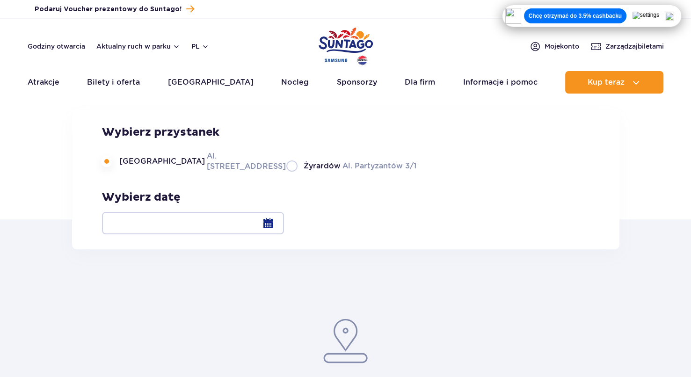
scroll to position [187, 0]
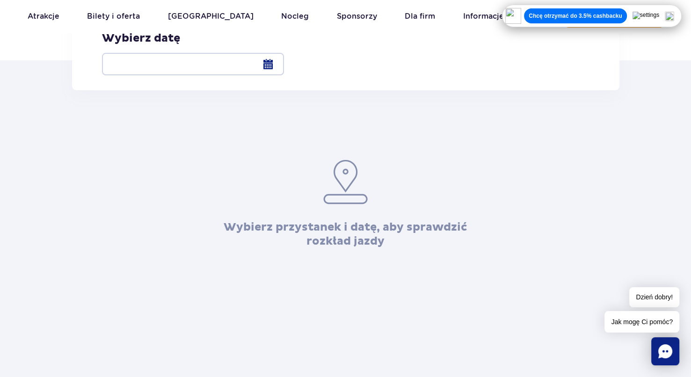
click at [314, 13] on label "Żyrardów Al. Partyzantów 3/1" at bounding box center [351, 7] width 130 height 12
click at [297, 13] on input "Żyrardów Al. Partyzantów 3/1" at bounding box center [291, 12] width 10 height 2
radio input "true"
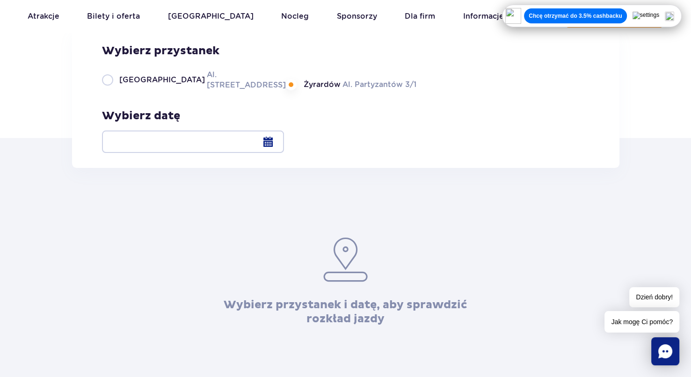
scroll to position [94, 0]
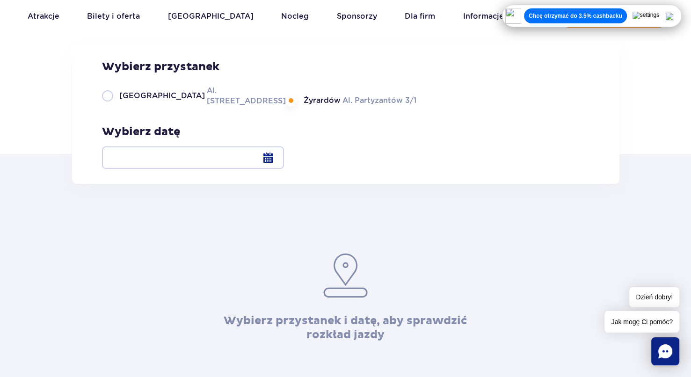
click at [284, 165] on div at bounding box center [193, 157] width 182 height 22
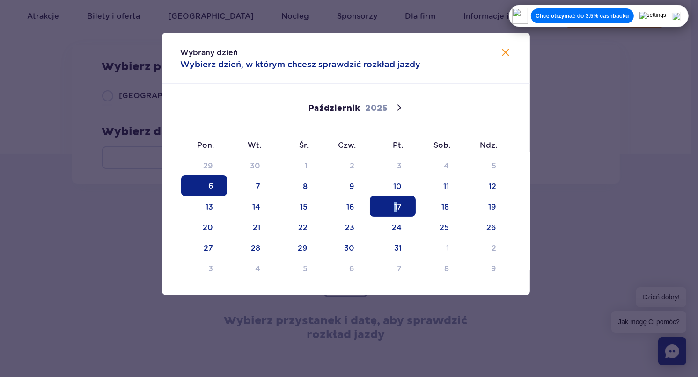
click at [396, 199] on span "17" at bounding box center [393, 206] width 46 height 21
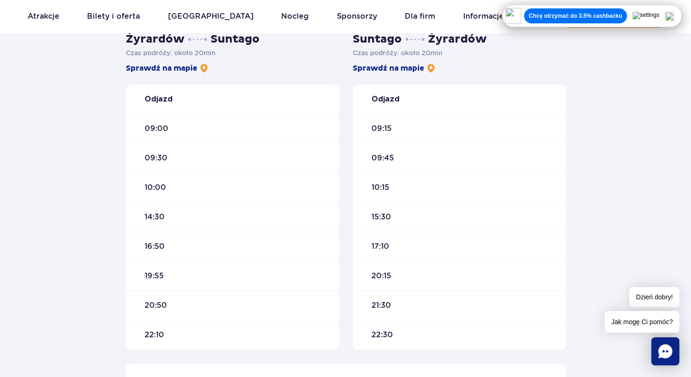
scroll to position [281, 0]
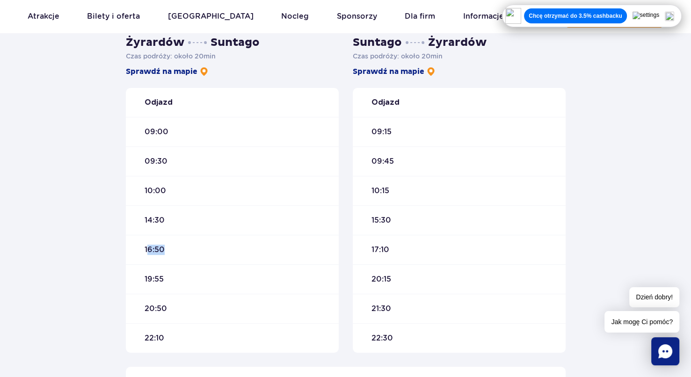
drag, startPoint x: 147, startPoint y: 248, endPoint x: 172, endPoint y: 254, distance: 25.1
click at [172, 254] on div "16:50" at bounding box center [232, 249] width 213 height 29
click at [172, 255] on div "16:50" at bounding box center [232, 249] width 213 height 29
drag, startPoint x: 151, startPoint y: 275, endPoint x: 162, endPoint y: 277, distance: 11.8
click at [161, 276] on span "19:55" at bounding box center [154, 279] width 19 height 10
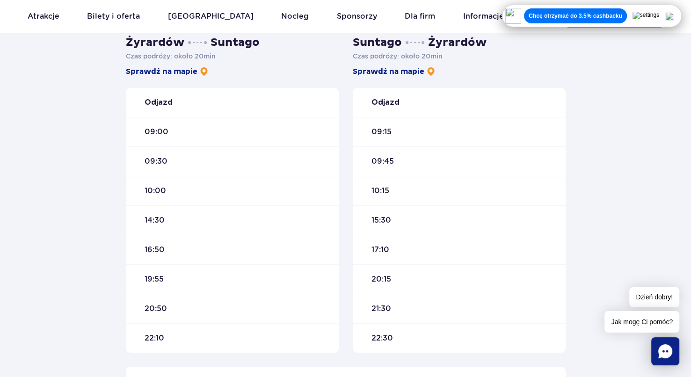
click at [163, 277] on span "19:55" at bounding box center [154, 279] width 19 height 10
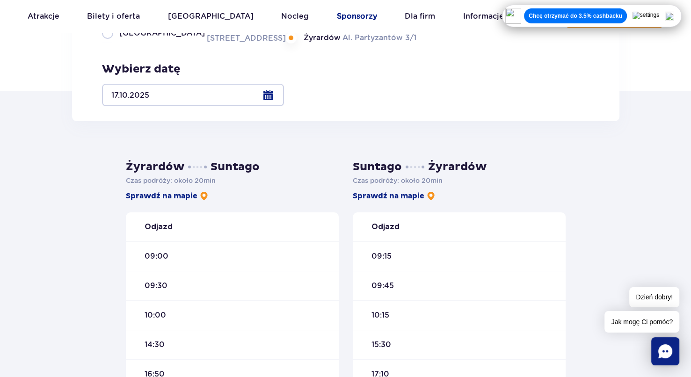
scroll to position [140, 0]
